Goal: Task Accomplishment & Management: Manage account settings

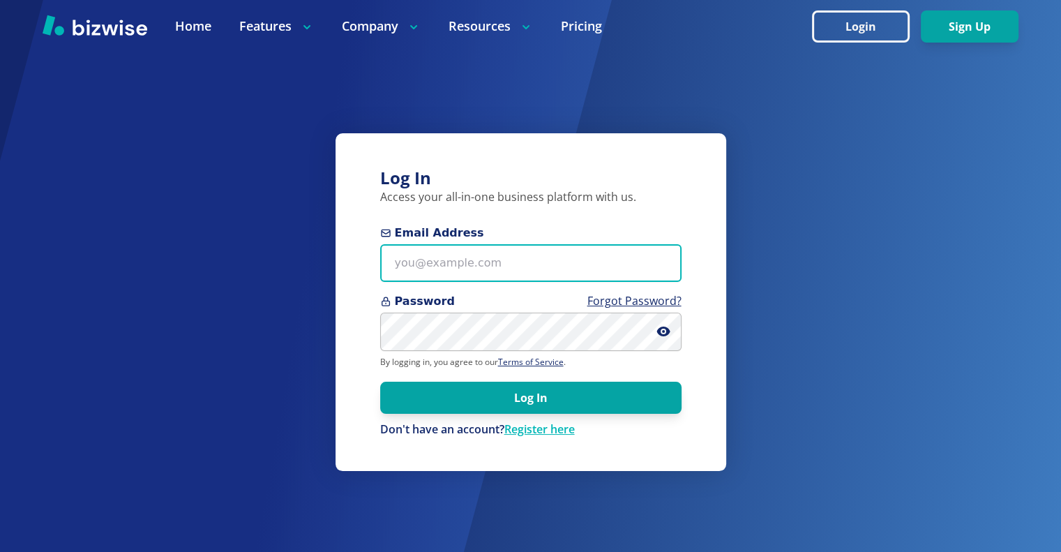
click at [447, 259] on input "Email Address" at bounding box center [530, 263] width 301 height 38
type input "Marshall007@gmail.com"
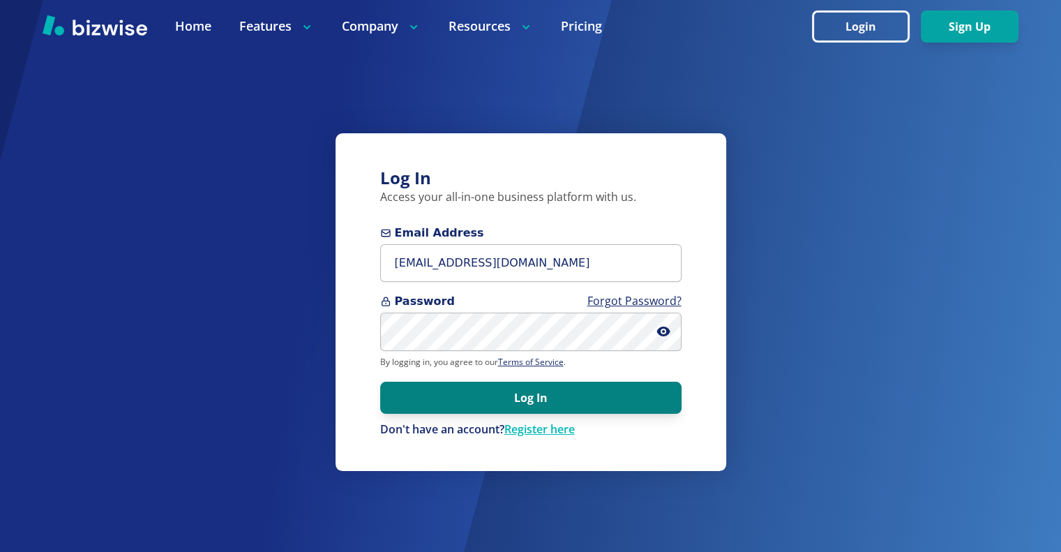
click at [510, 398] on button "Log In" at bounding box center [530, 398] width 301 height 32
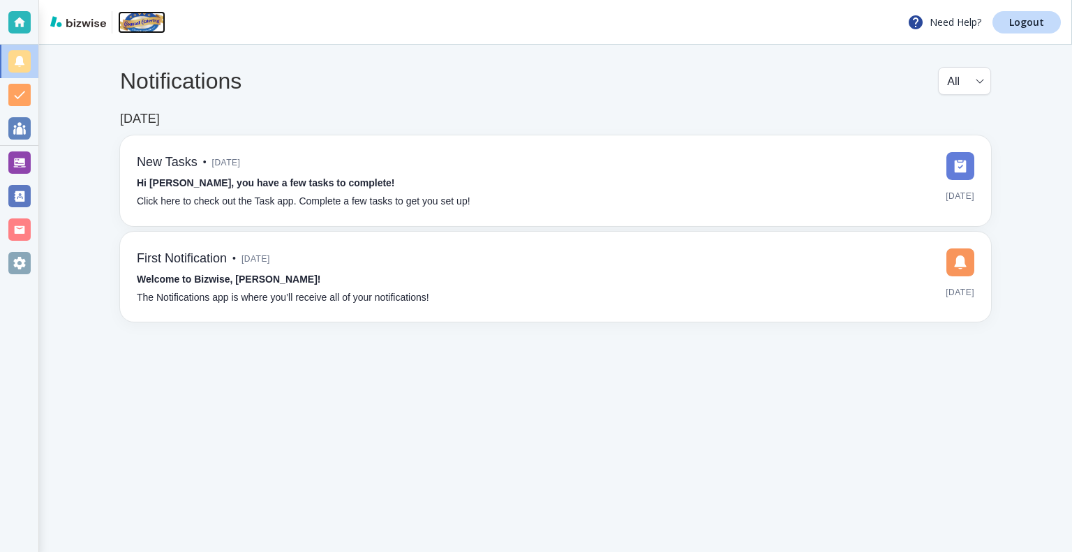
click at [140, 27] on img at bounding box center [141, 22] width 47 height 22
click at [92, 24] on img at bounding box center [78, 21] width 56 height 11
click at [1034, 29] on link "Logout" at bounding box center [1026, 22] width 68 height 22
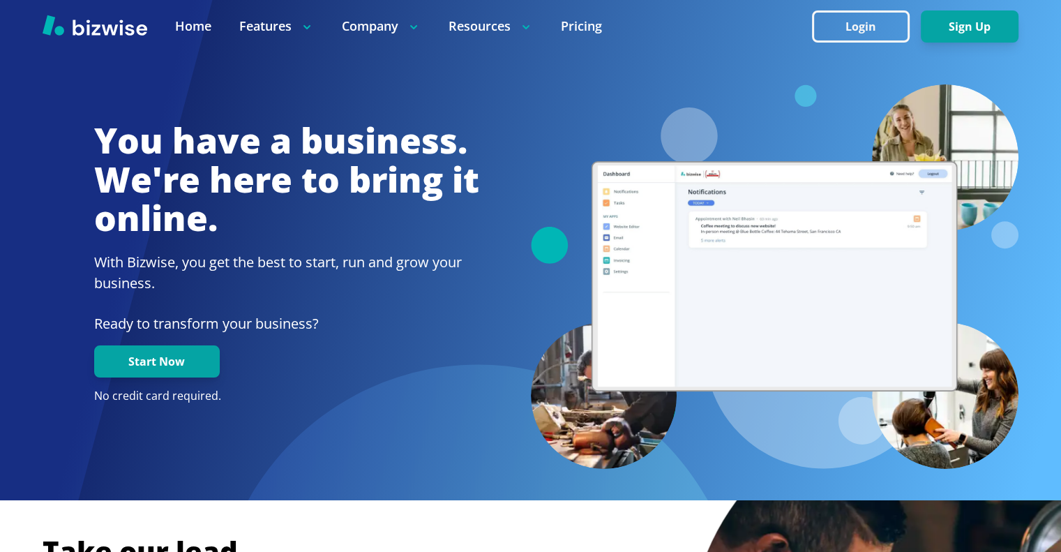
click at [885, 29] on button "Login" at bounding box center [861, 26] width 98 height 32
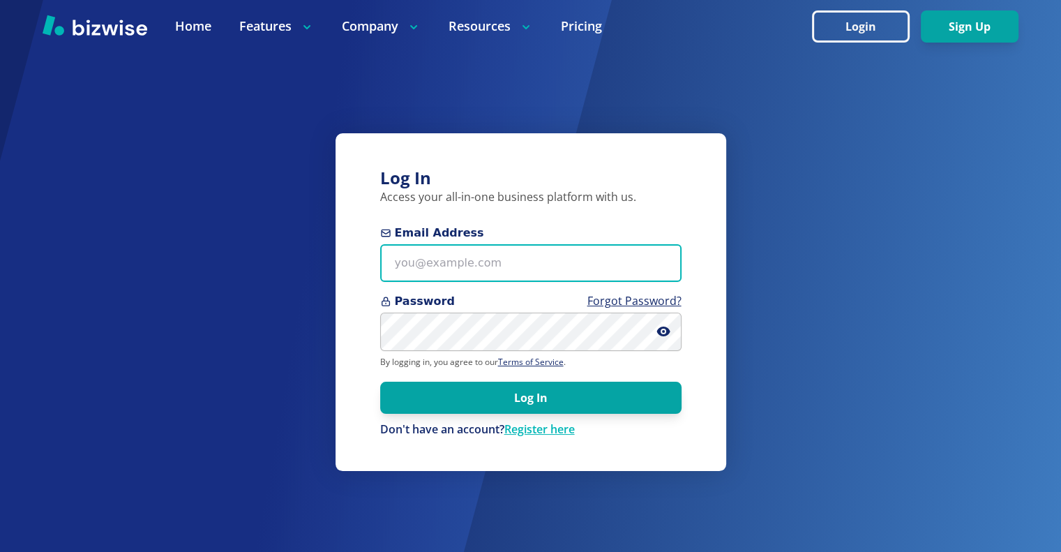
click at [656, 272] on input "Email Address" at bounding box center [530, 263] width 301 height 38
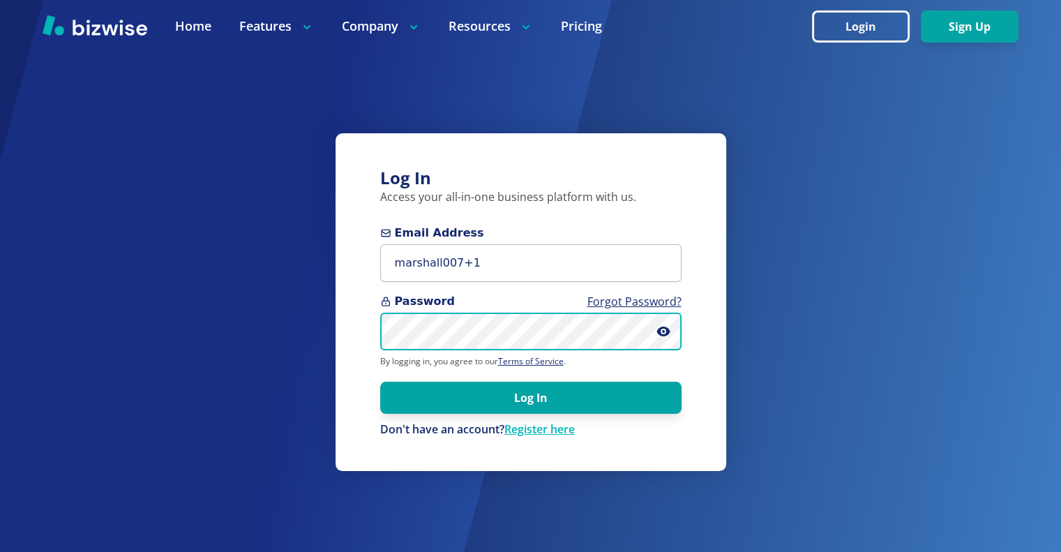
click at [380, 382] on button "Log In" at bounding box center [530, 398] width 301 height 32
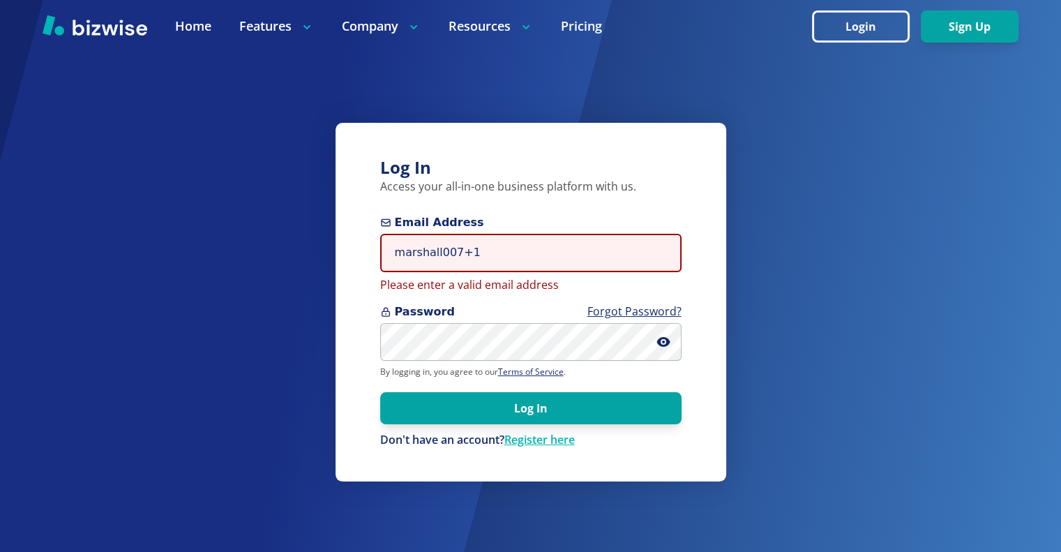
click at [534, 248] on input "marshall007+1" at bounding box center [530, 253] width 301 height 38
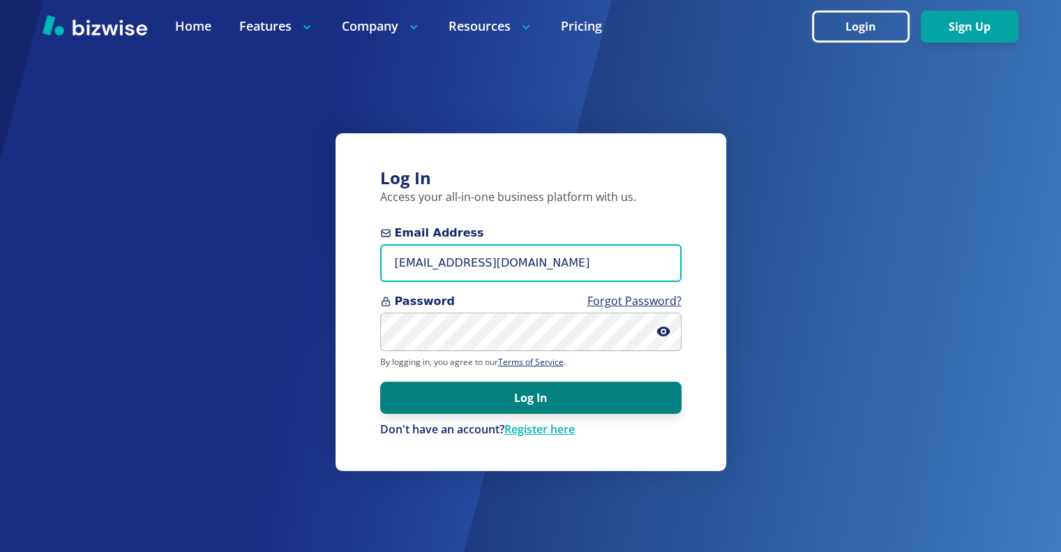
type input "marshall007+1@gmail.com"
click at [546, 401] on button "Log In" at bounding box center [530, 398] width 301 height 32
